Goal: Information Seeking & Learning: Learn about a topic

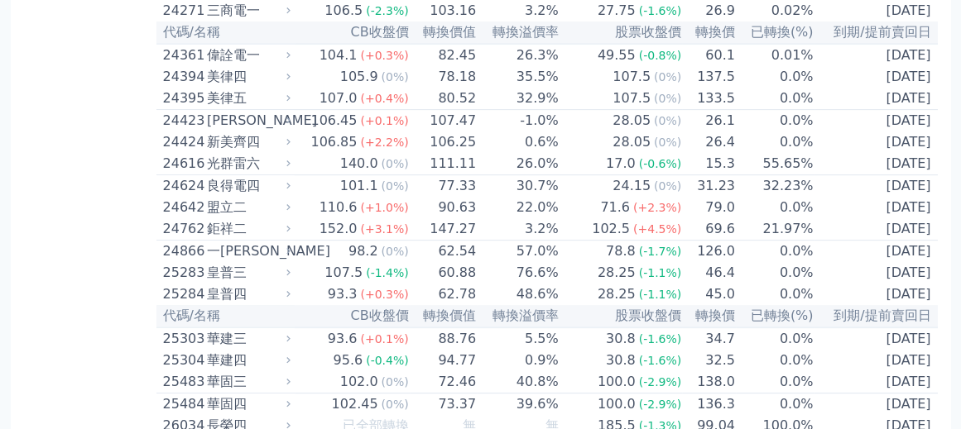
scroll to position [6118, 0]
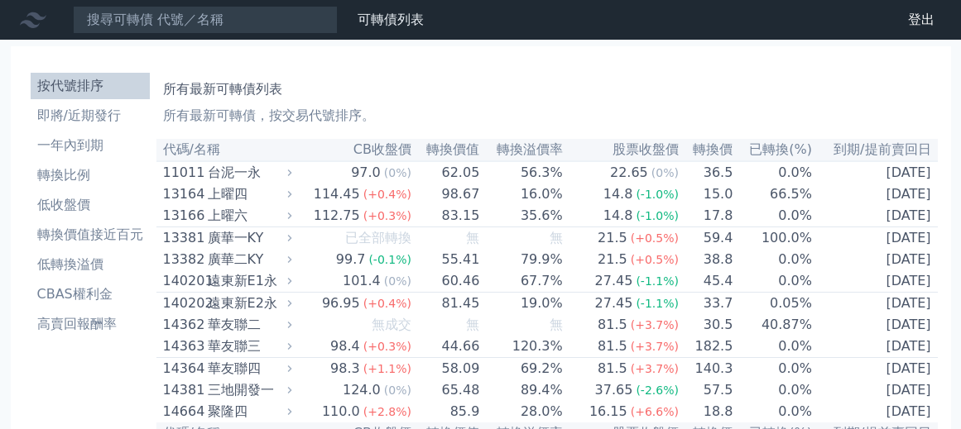
scroll to position [6118, 0]
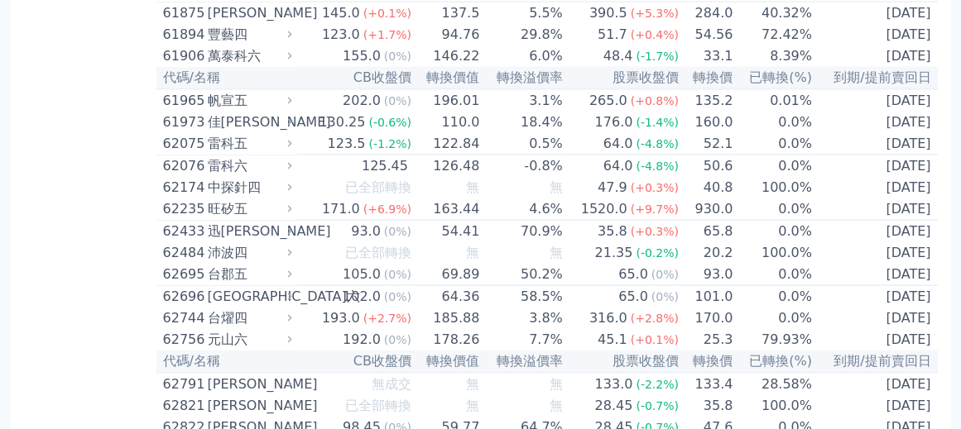
scroll to position [6383, 0]
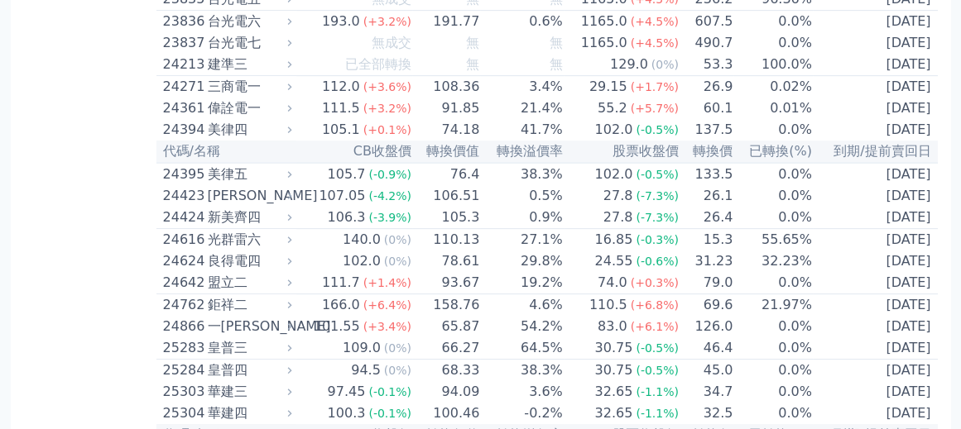
scroll to position [0, 0]
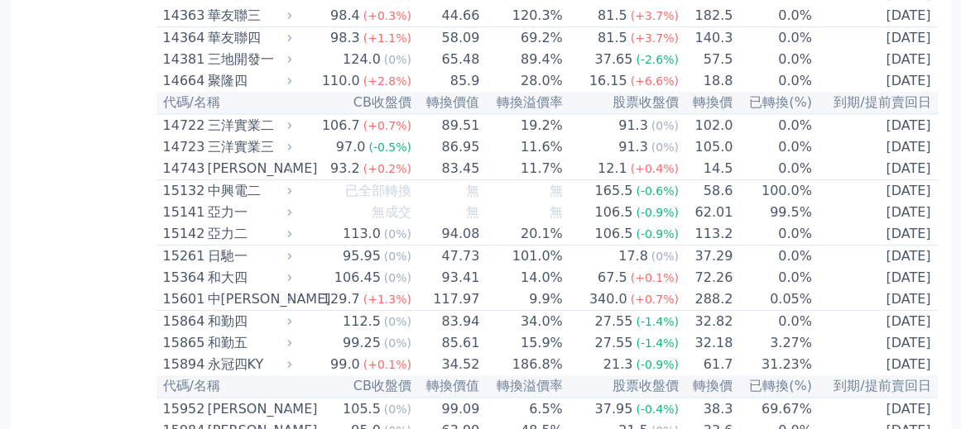
scroll to position [397, 0]
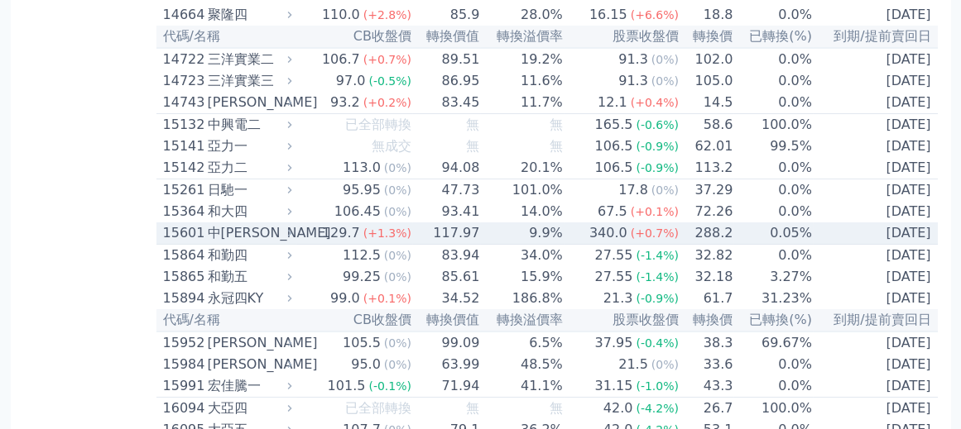
click at [289, 223] on div "中[PERSON_NAME]" at bounding box center [248, 233] width 81 height 20
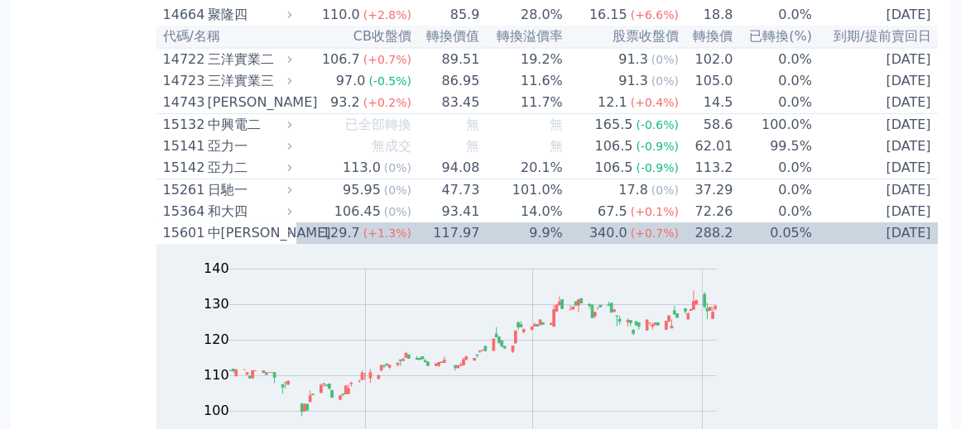
scroll to position [331, 0]
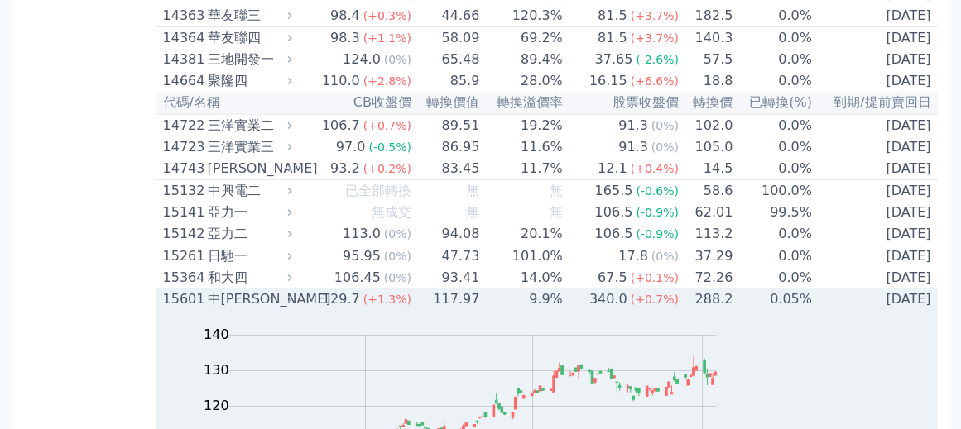
click at [289, 290] on div "中[PERSON_NAME]" at bounding box center [248, 300] width 81 height 20
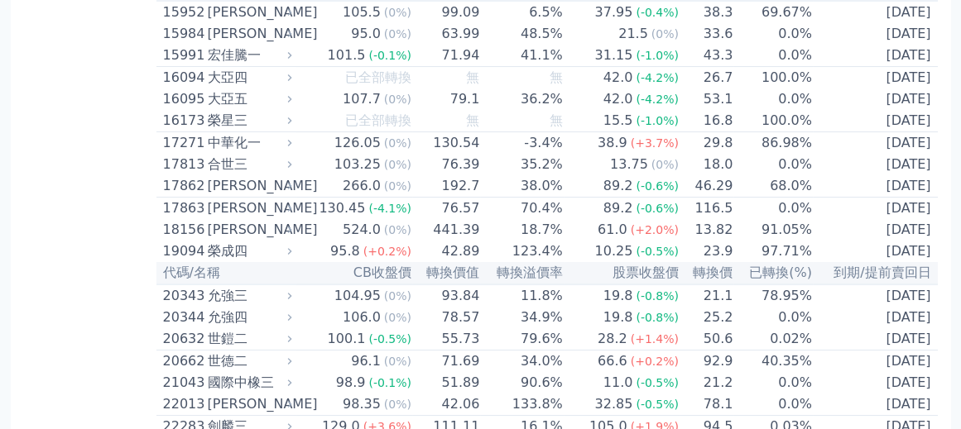
scroll to position [794, 0]
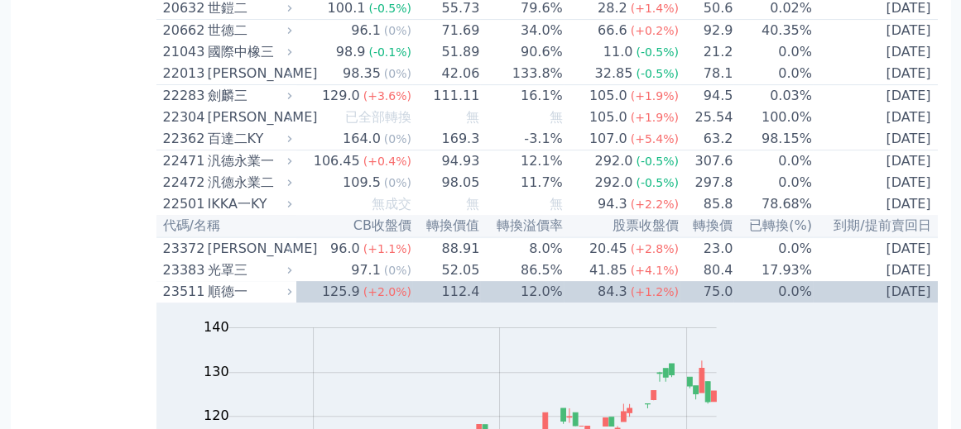
scroll to position [1125, 0]
